Goal: Check status: Check status

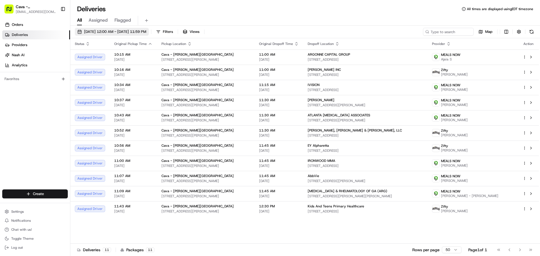
click at [140, 33] on span "[DATE] 12:00 AM - [DATE] 11:59 PM" at bounding box center [115, 31] width 62 height 5
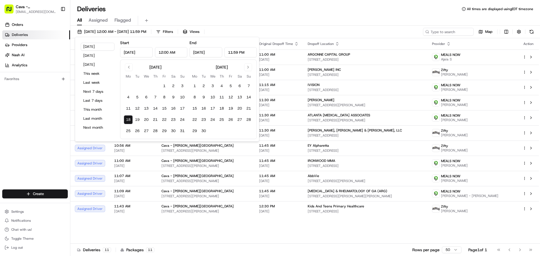
click at [128, 119] on button "18" at bounding box center [128, 119] width 9 height 9
click at [175, 13] on div "Deliveries All times are displayed using EDT timezone" at bounding box center [305, 9] width 470 height 9
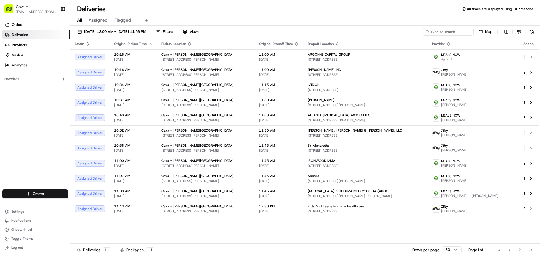
click at [64, 4] on div "Cava - [PERSON_NAME][GEOGRAPHIC_DATA] [EMAIL_ADDRESS][DOMAIN_NAME] Toggle Sideb…" at bounding box center [35, 9] width 66 height 14
click at [63, 9] on button "Toggle Sidebar" at bounding box center [63, 9] width 10 height 10
